Goal: Contribute content

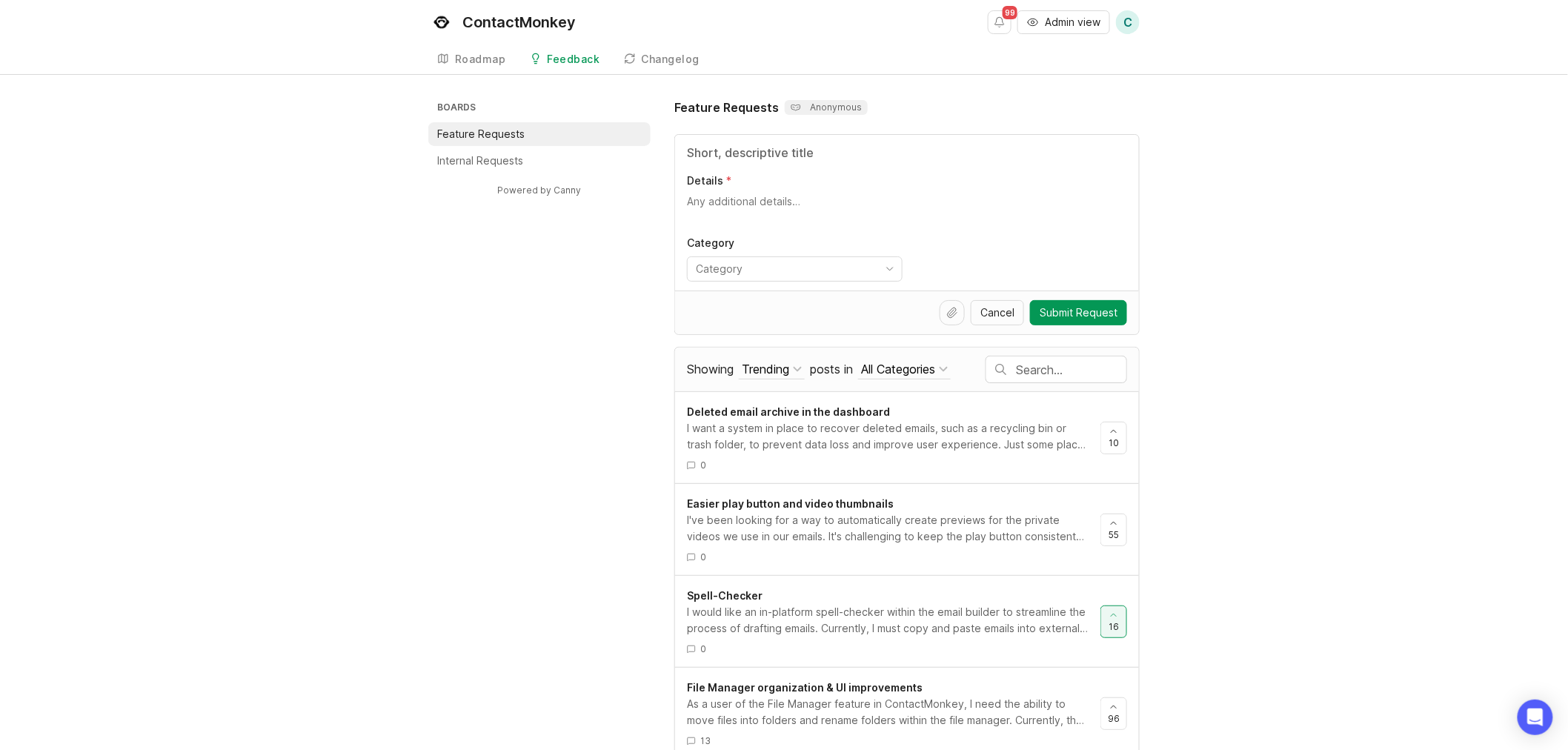
click at [846, 150] on input "Title" at bounding box center [907, 153] width 440 height 18
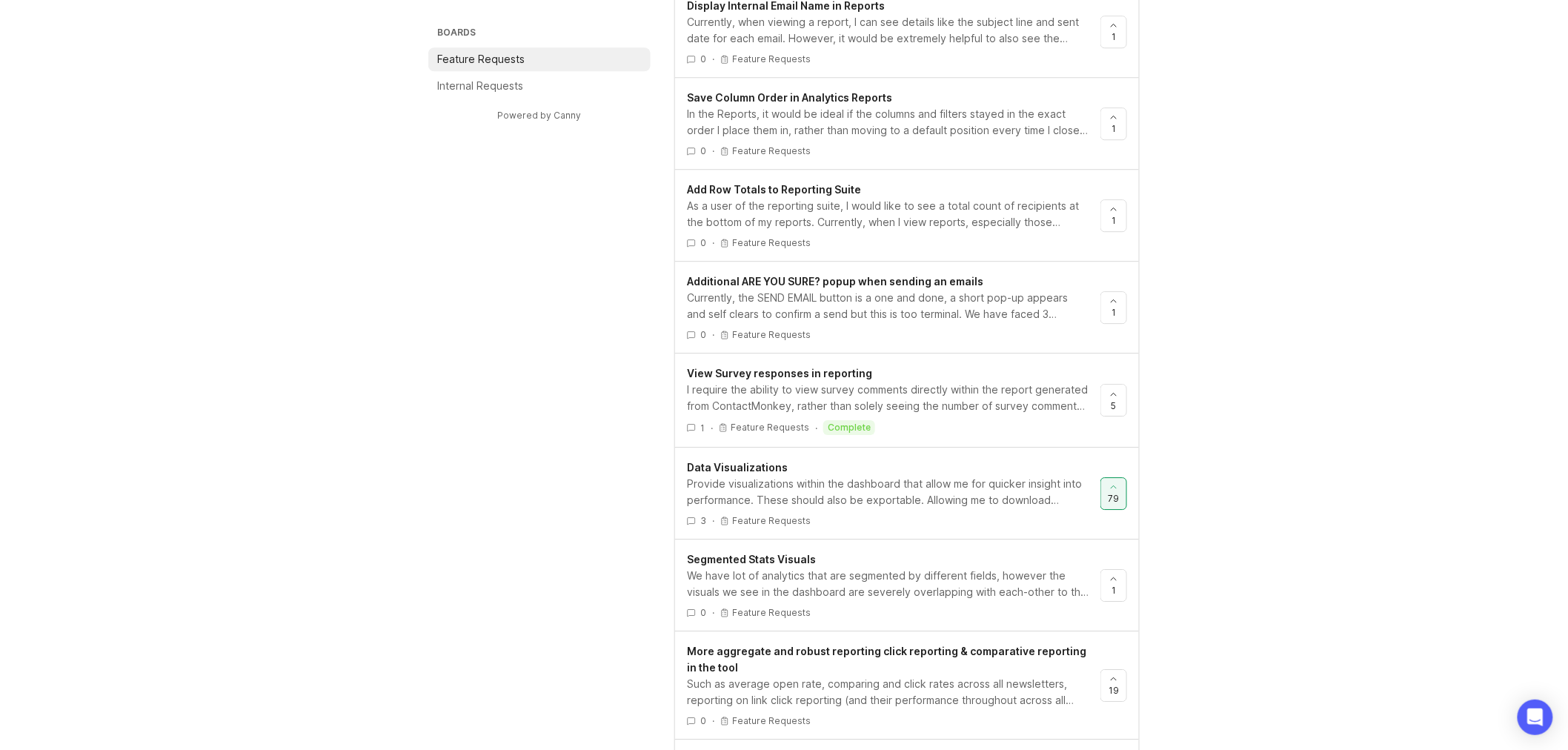
scroll to position [1699, 0]
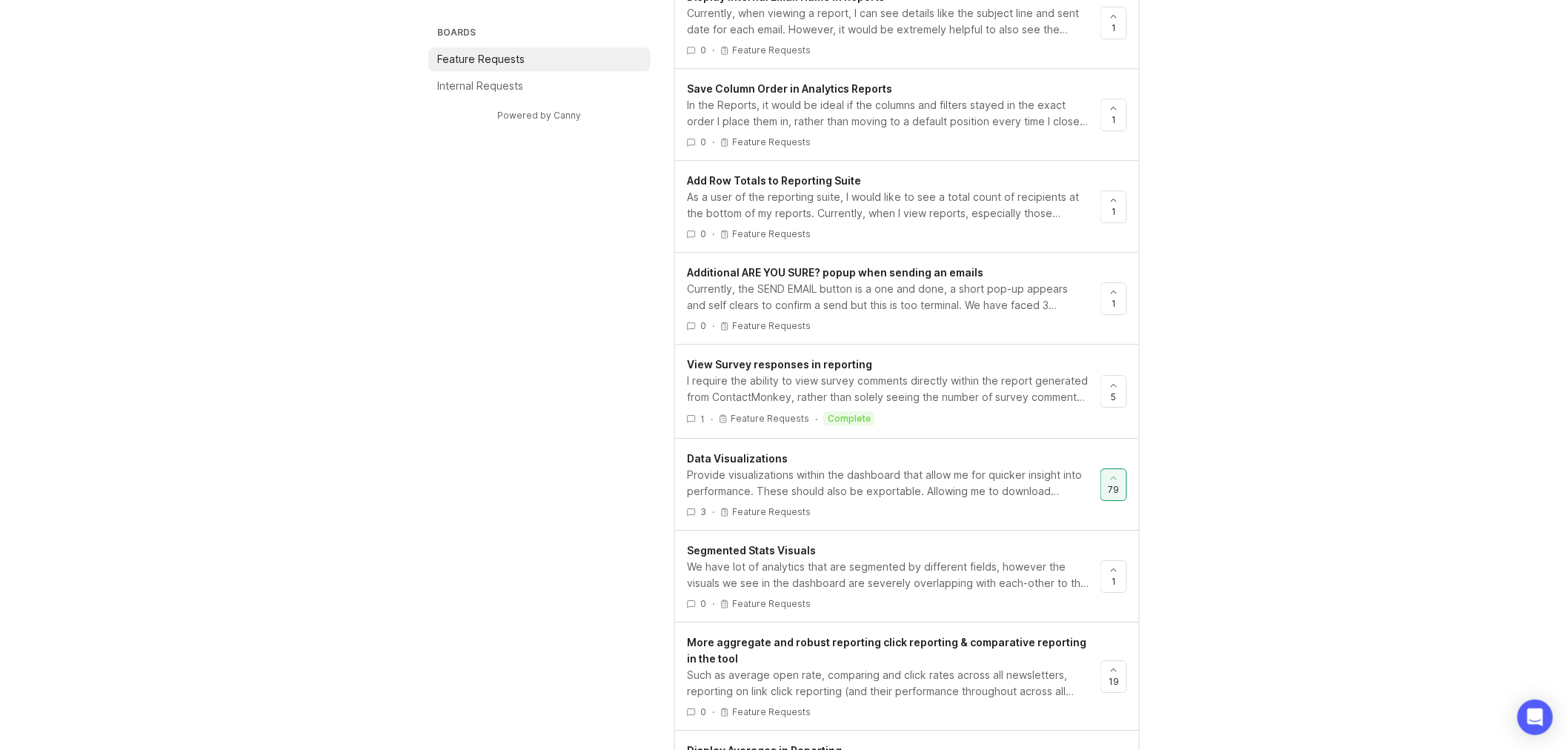
type input "report visualization"
click at [936, 464] on div "Data Visualizations" at bounding box center [888, 459] width 402 height 16
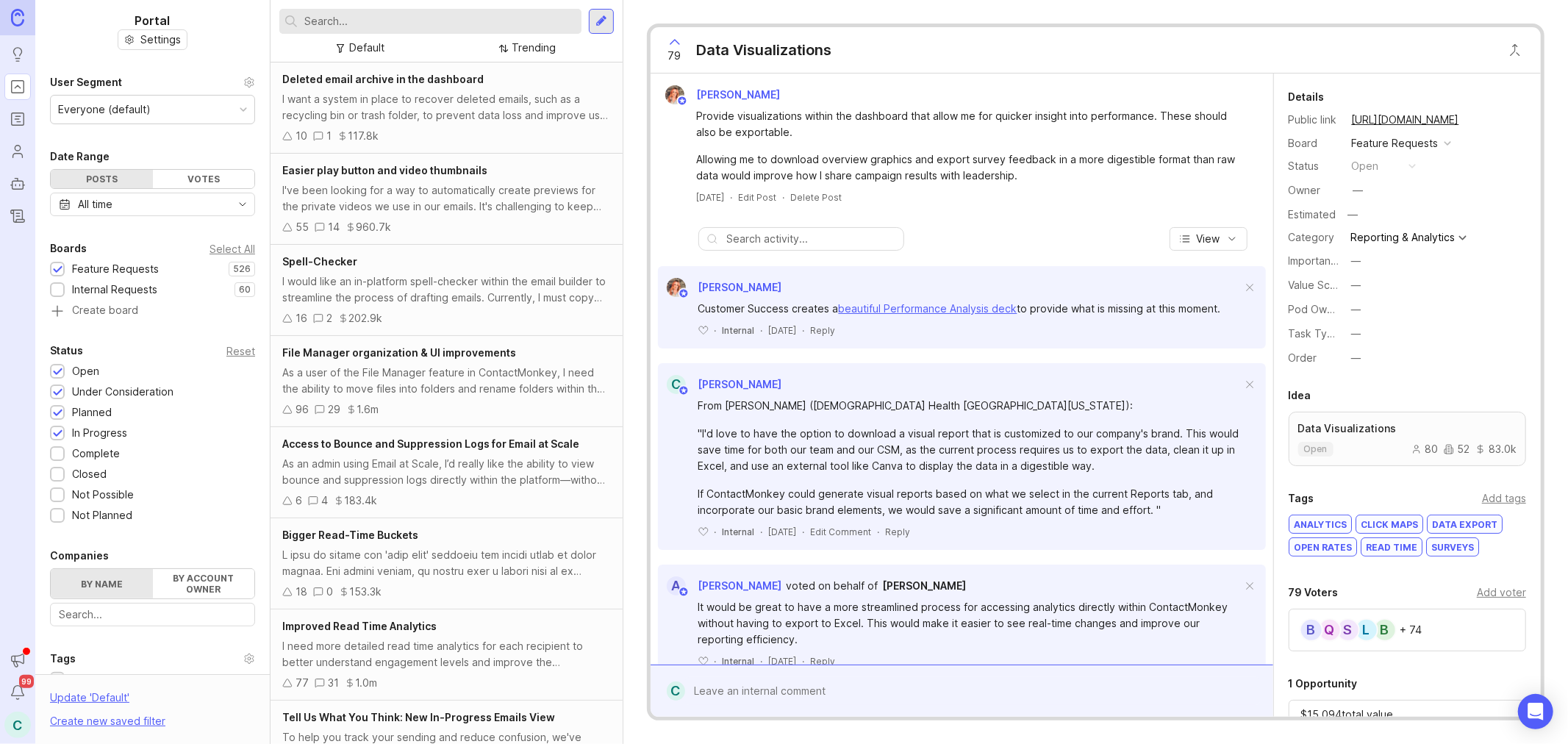
click at [1437, 622] on div "b L S Q B + 74" at bounding box center [1407, 630] width 237 height 43
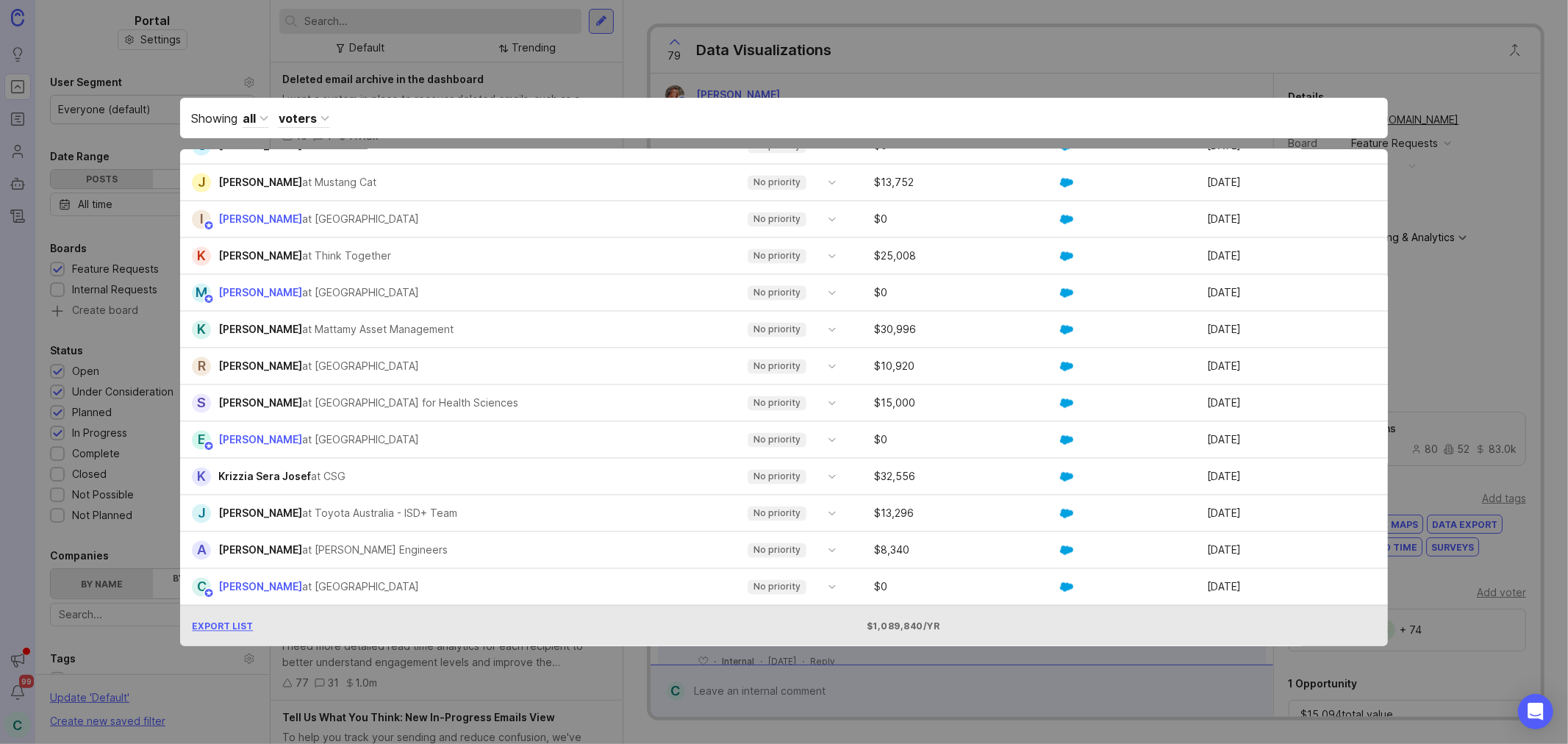
scroll to position [2499, 0]
